Goal: Navigation & Orientation: Find specific page/section

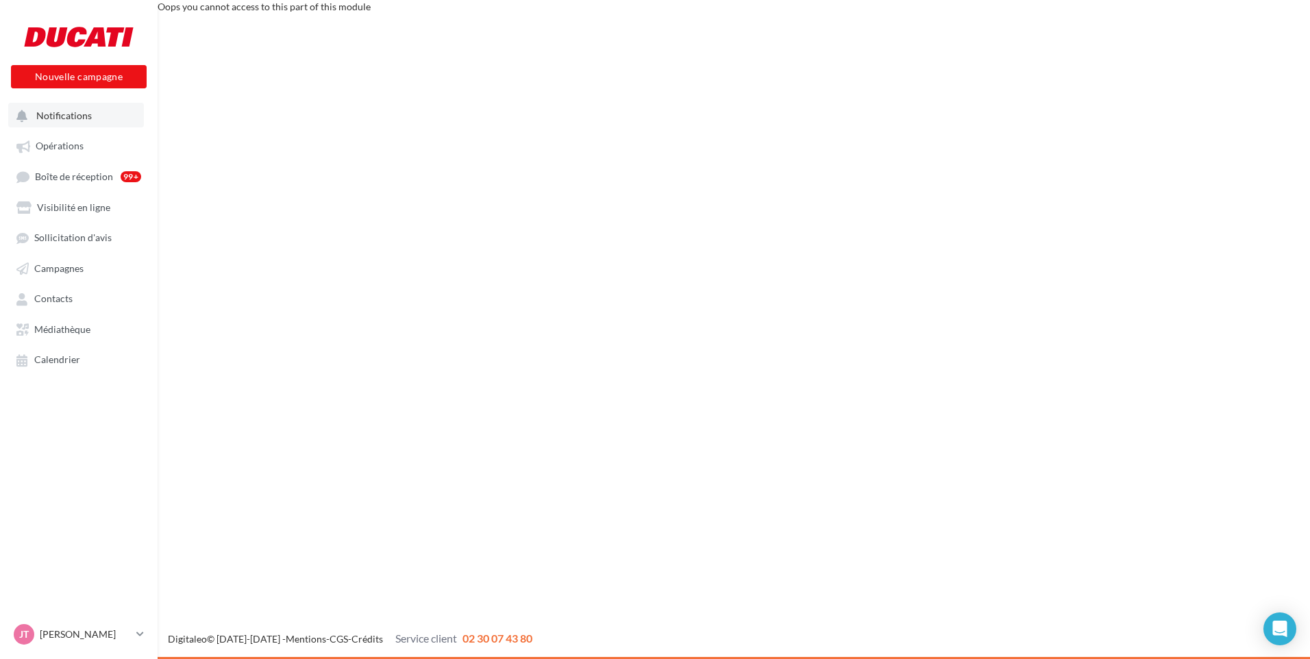
click at [66, 115] on span "Notifications" at bounding box center [64, 116] width 56 height 12
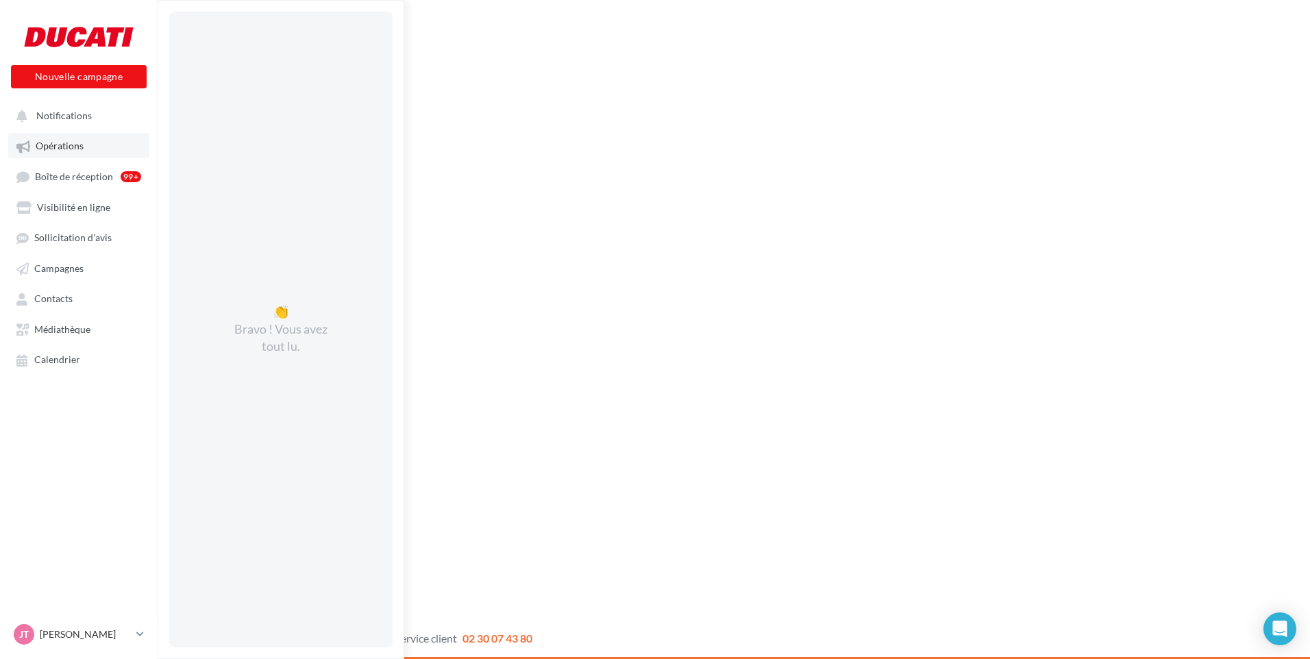
click at [67, 152] on link "Opérations" at bounding box center [78, 145] width 141 height 25
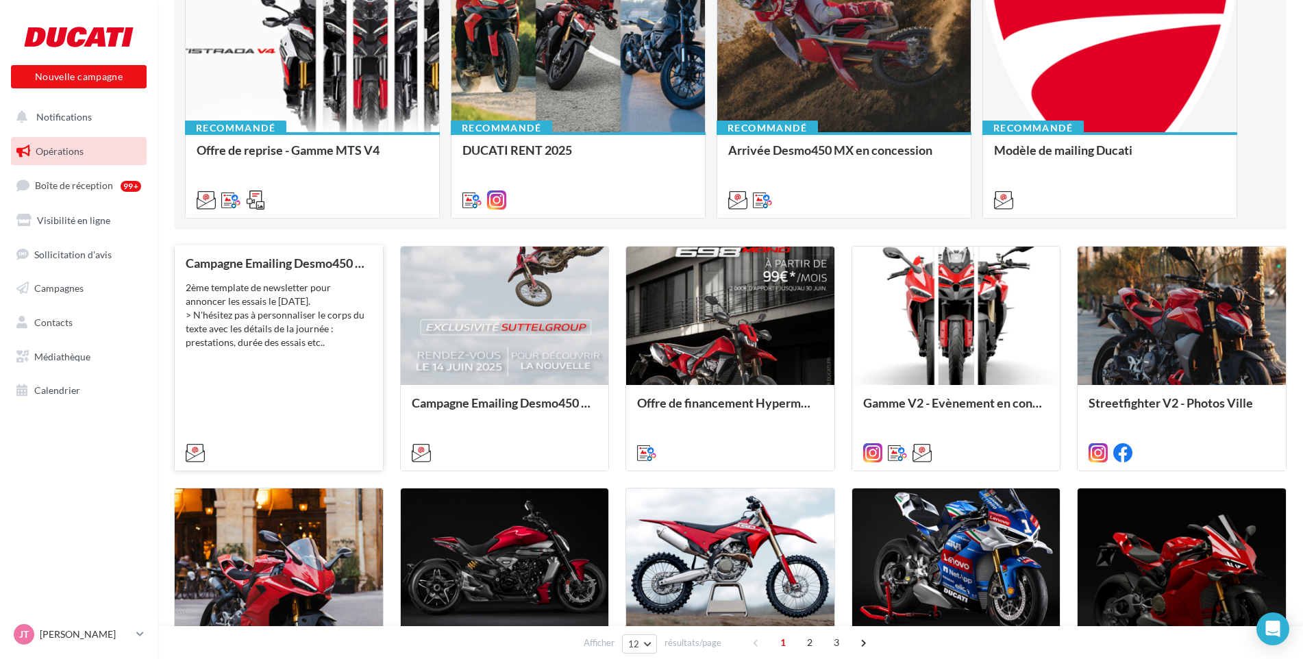
scroll to position [206, 0]
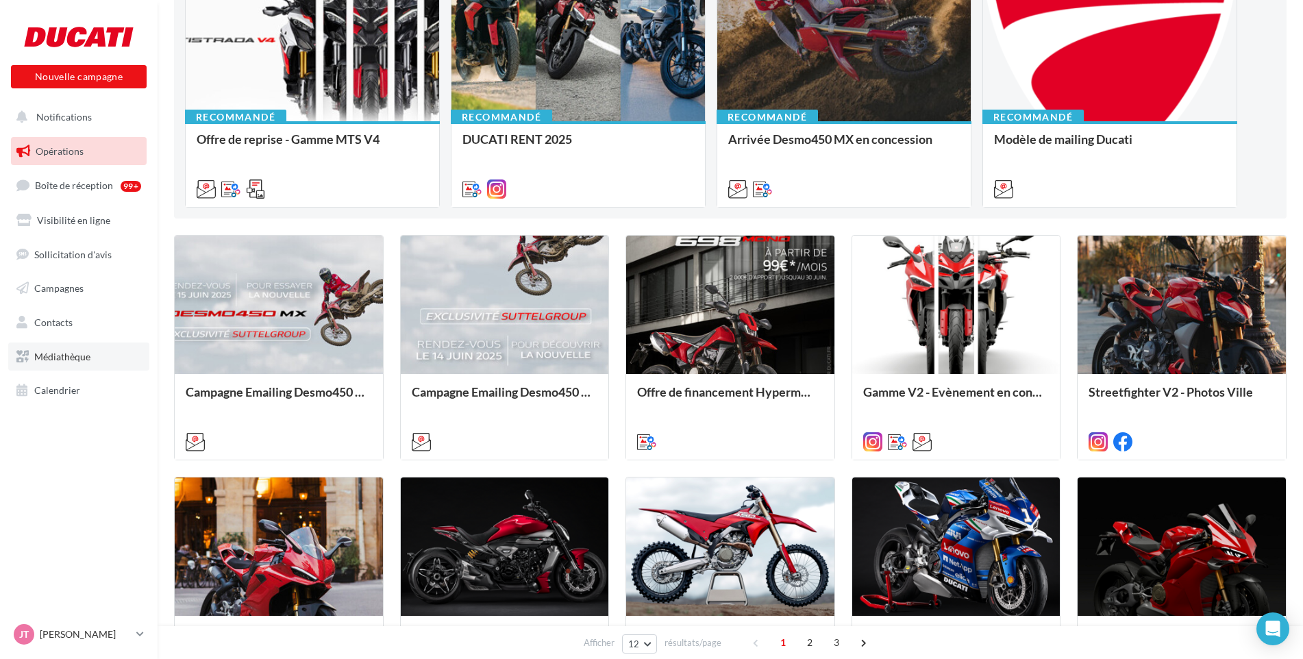
click at [54, 351] on span "Médiathèque" at bounding box center [62, 357] width 56 height 12
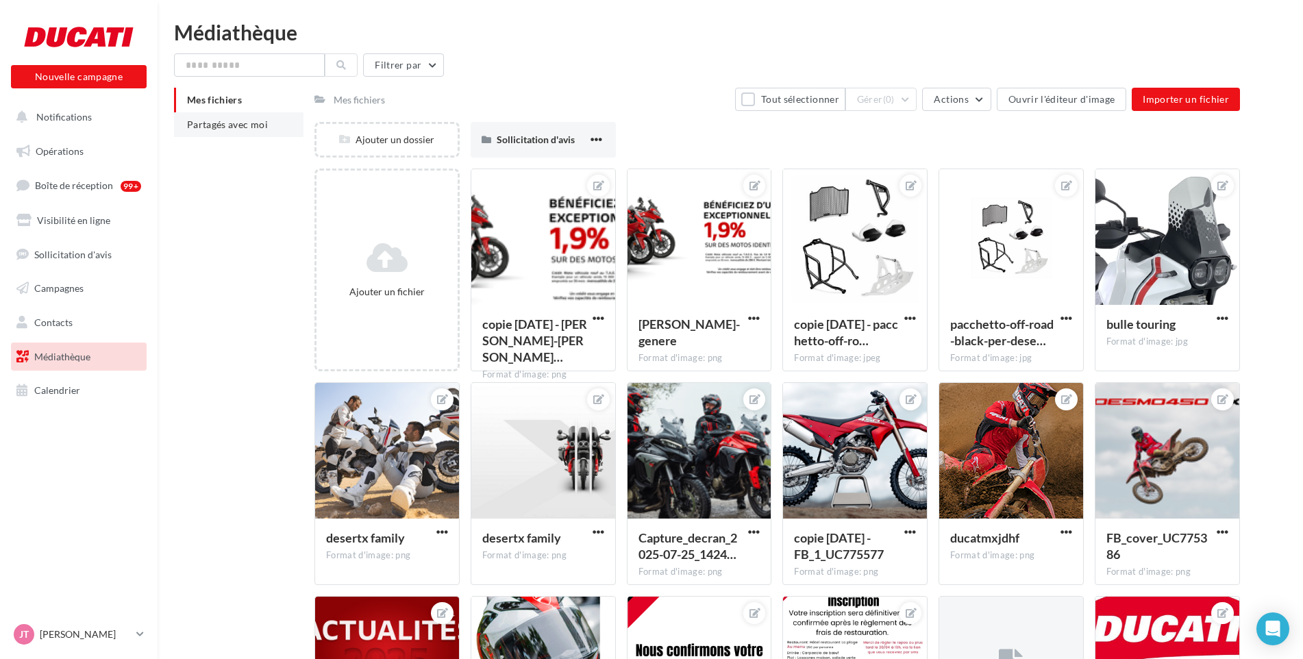
click at [228, 121] on span "Partagés avec moi" at bounding box center [227, 125] width 81 height 12
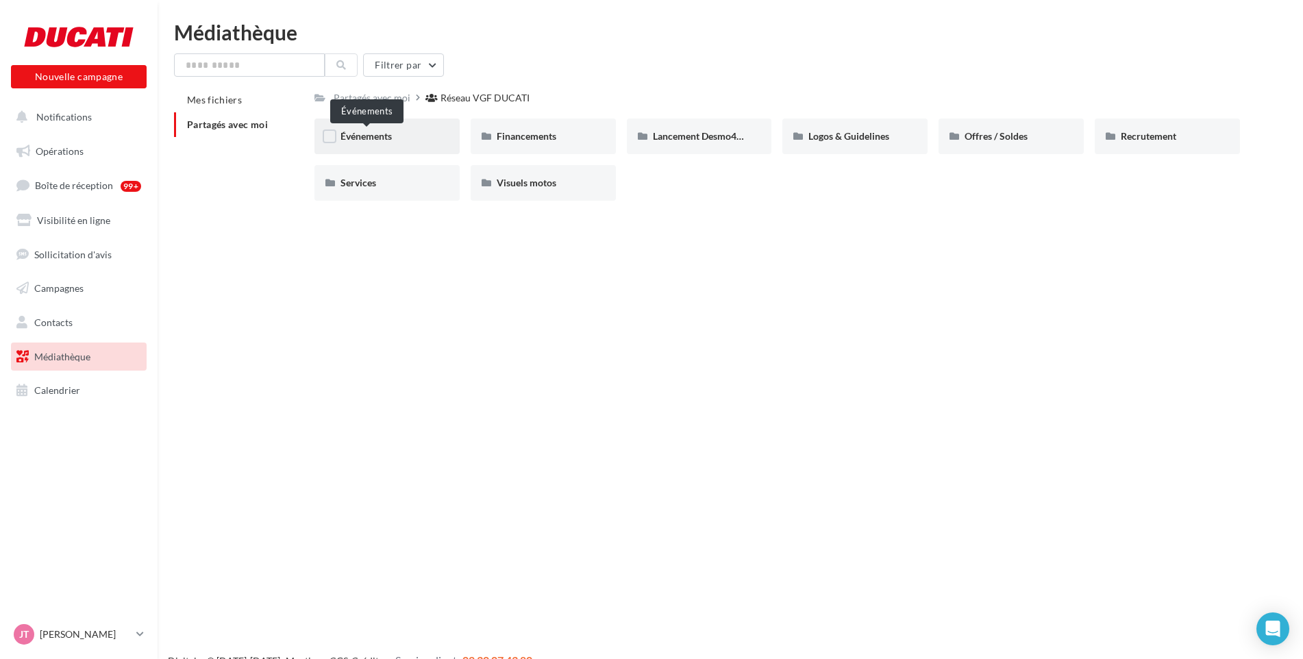
click at [371, 140] on span "Événements" at bounding box center [366, 136] width 51 height 12
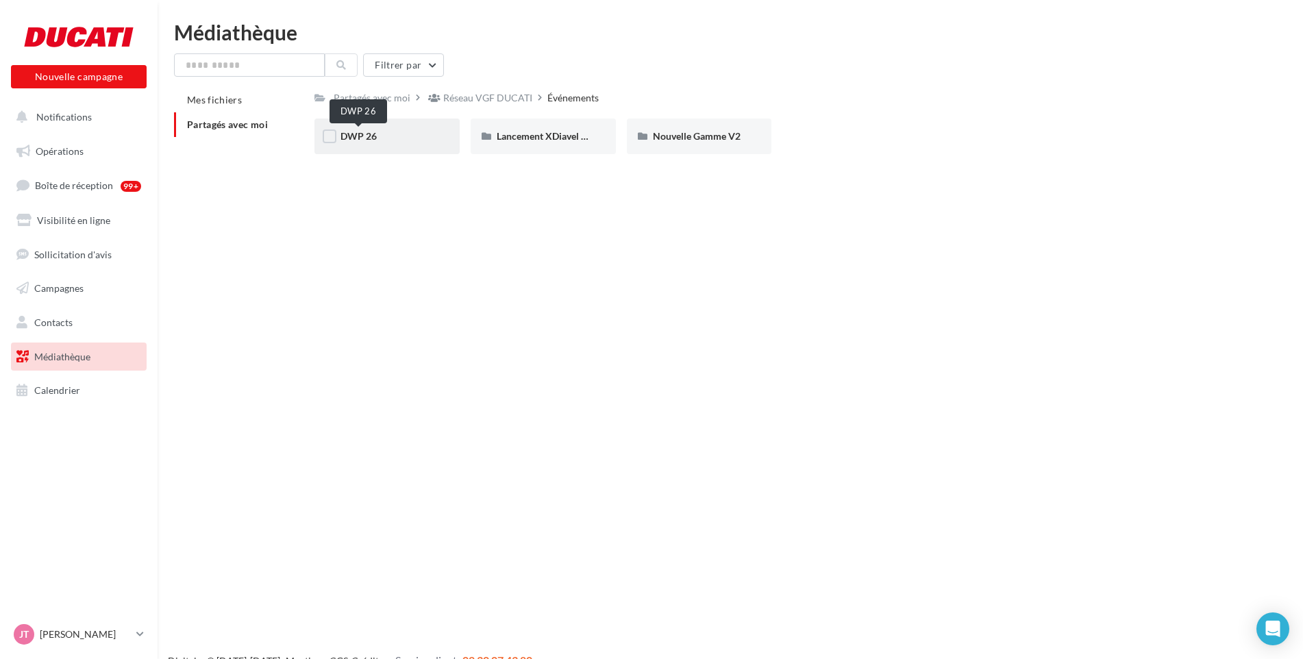
click at [356, 140] on span "DWP 26" at bounding box center [359, 136] width 36 height 12
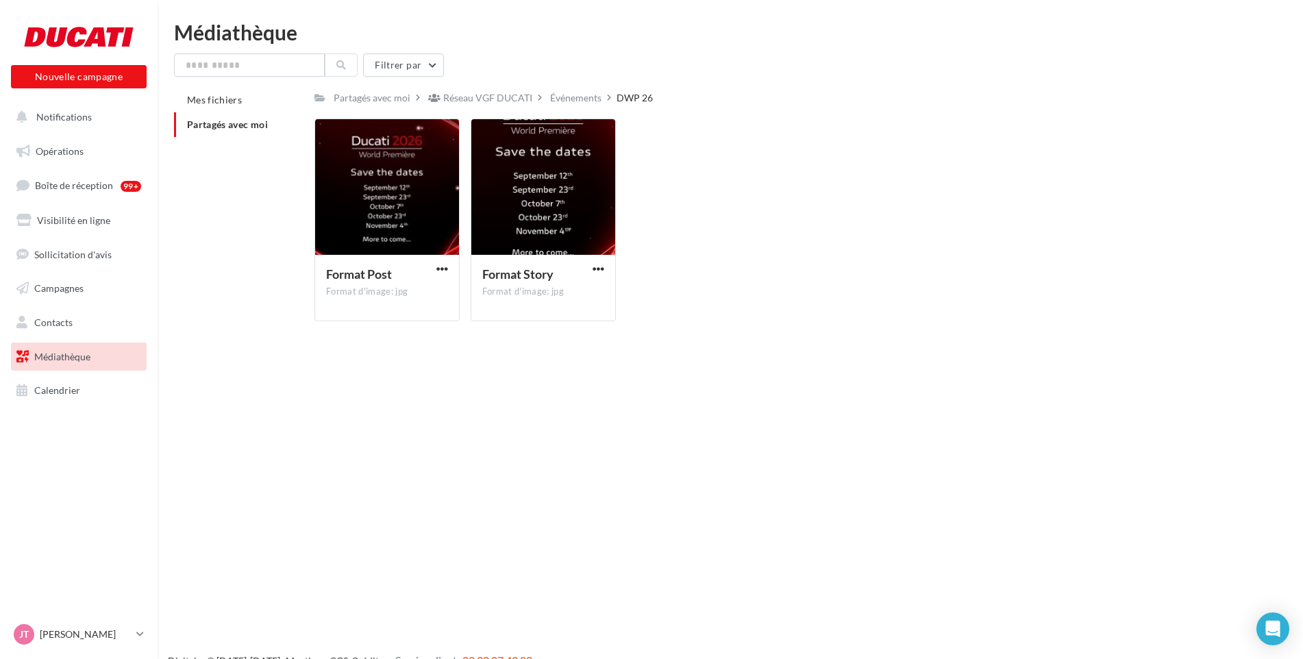
click at [42, 369] on link "Médiathèque" at bounding box center [78, 357] width 141 height 29
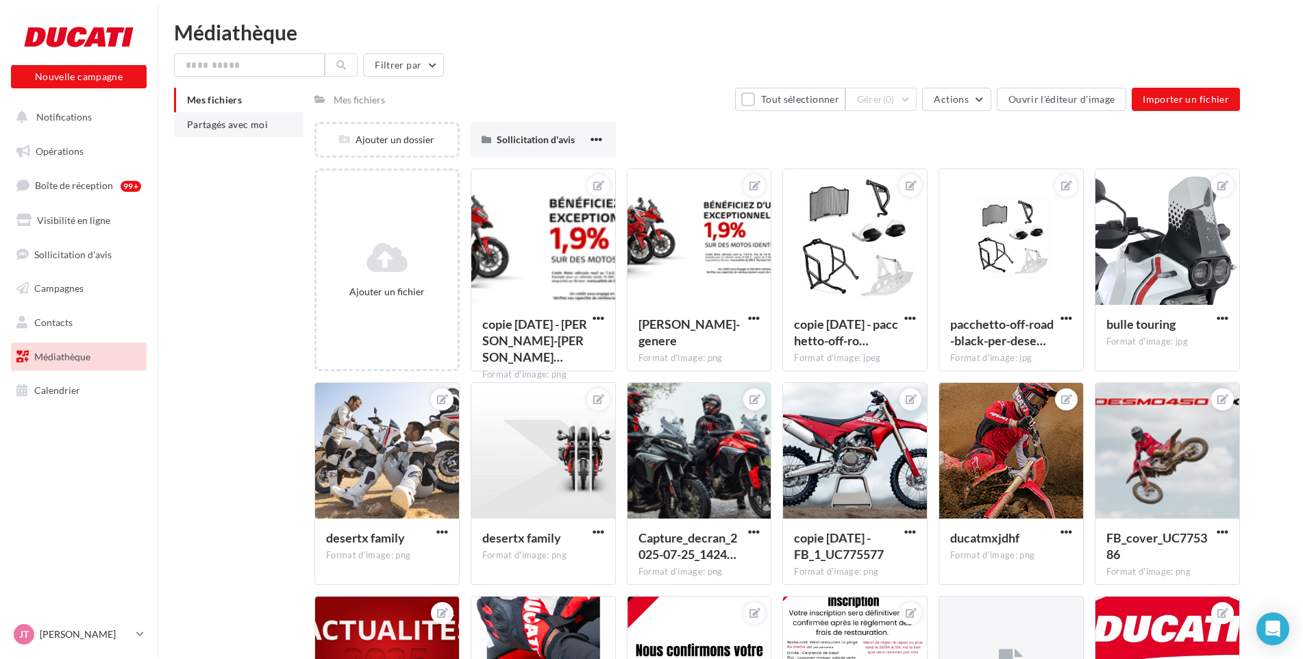
click at [232, 126] on span "Partagés avec moi" at bounding box center [227, 125] width 81 height 12
